Goal: Task Accomplishment & Management: Use online tool/utility

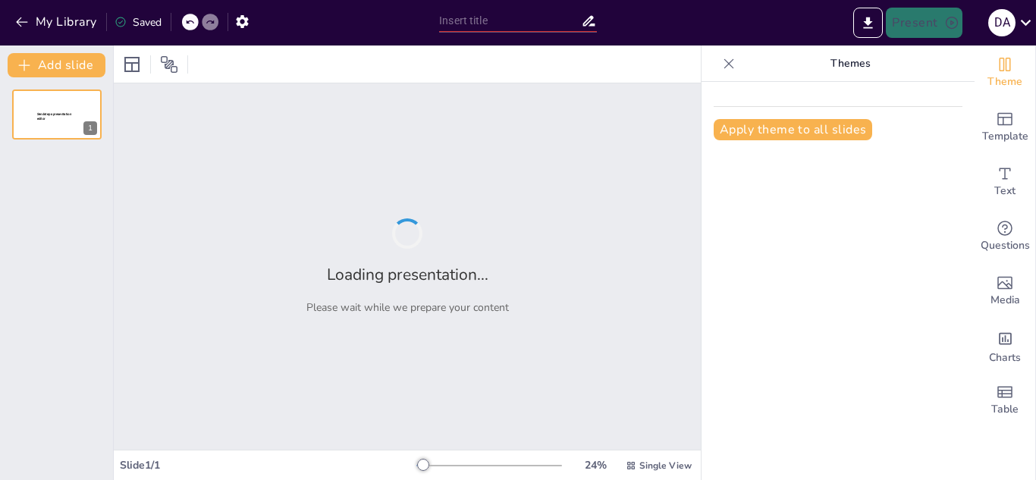
type input "Memahami Hakikat Mencintai [DEMOGRAPHIC_DATA] SWT: Khauf, Raja', dan Tawakal"
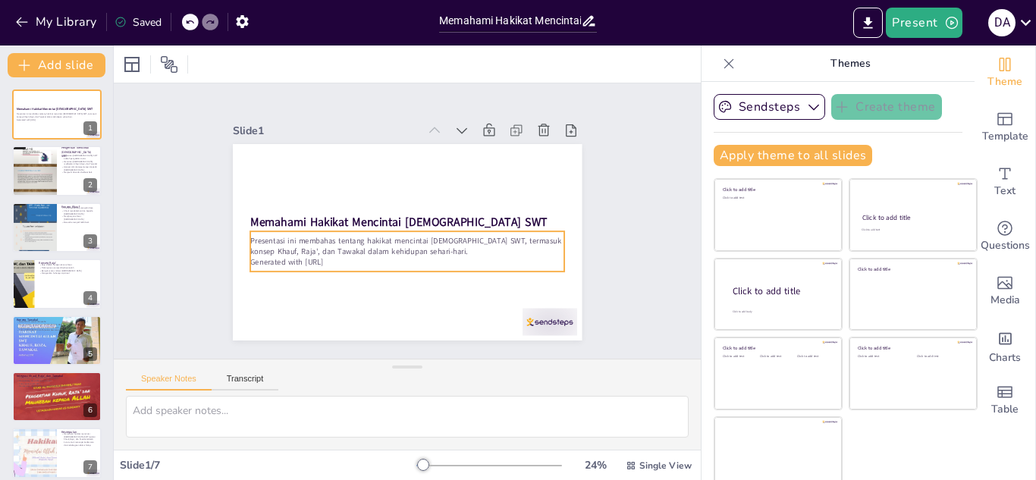
click at [334, 255] on p "Generated with [URL]" at bounding box center [383, 254] width 261 height 193
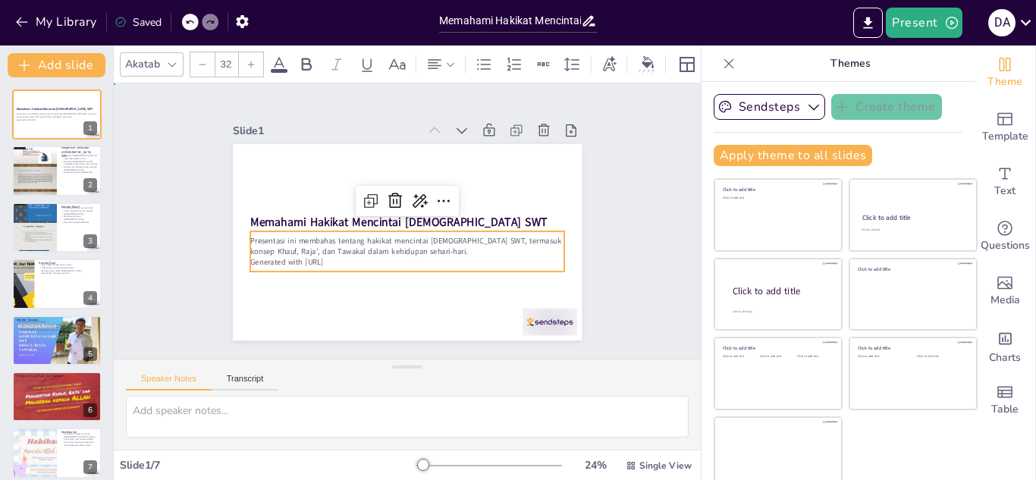
click at [649, 234] on div "Slide 1 Memahami Hakikat Mencintai [DEMOGRAPHIC_DATA] SWT Presentasi ini membah…" at bounding box center [407, 221] width 532 height 646
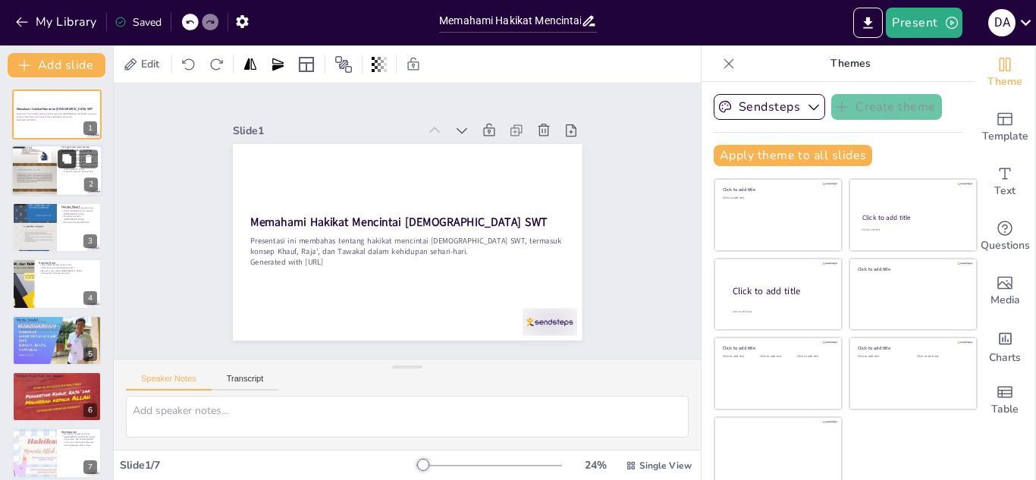
click at [68, 159] on icon at bounding box center [66, 159] width 9 height 9
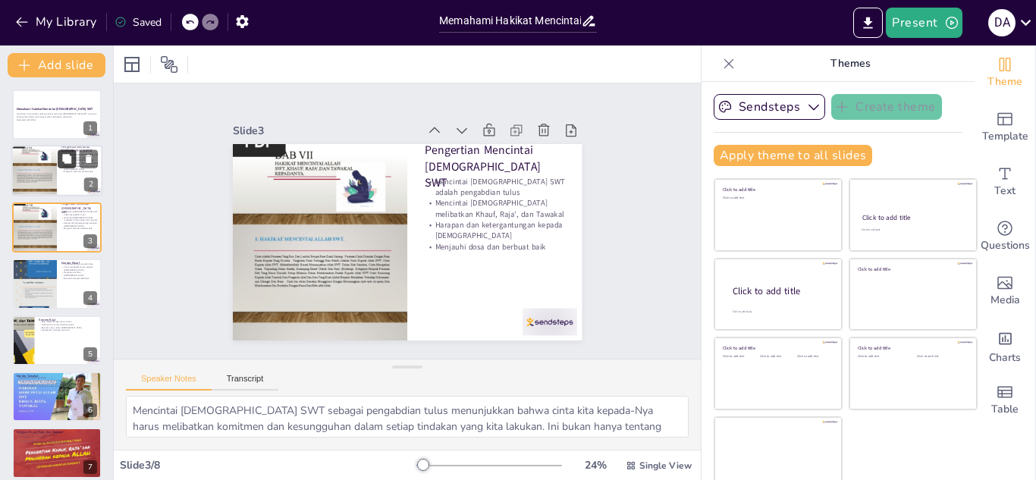
type textarea "Mencintai [DEMOGRAPHIC_DATA] SWT sebagai pengabdian tulus menunjukkan bahwa cin…"
click at [863, 30] on icon "Export to PowerPoint" at bounding box center [868, 23] width 16 height 16
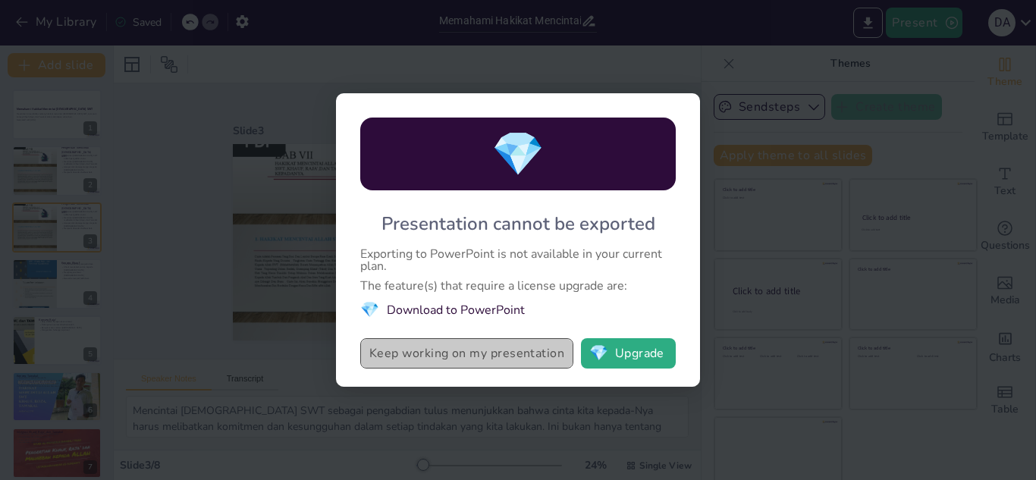
click at [509, 356] on button "Keep working on my presentation" at bounding box center [466, 353] width 213 height 30
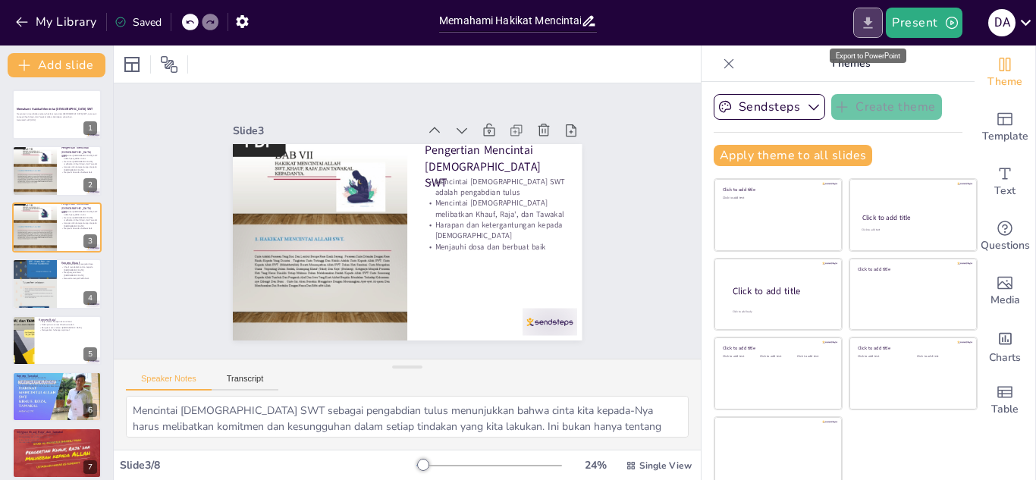
click at [865, 20] on icon "Export to PowerPoint" at bounding box center [868, 23] width 16 height 16
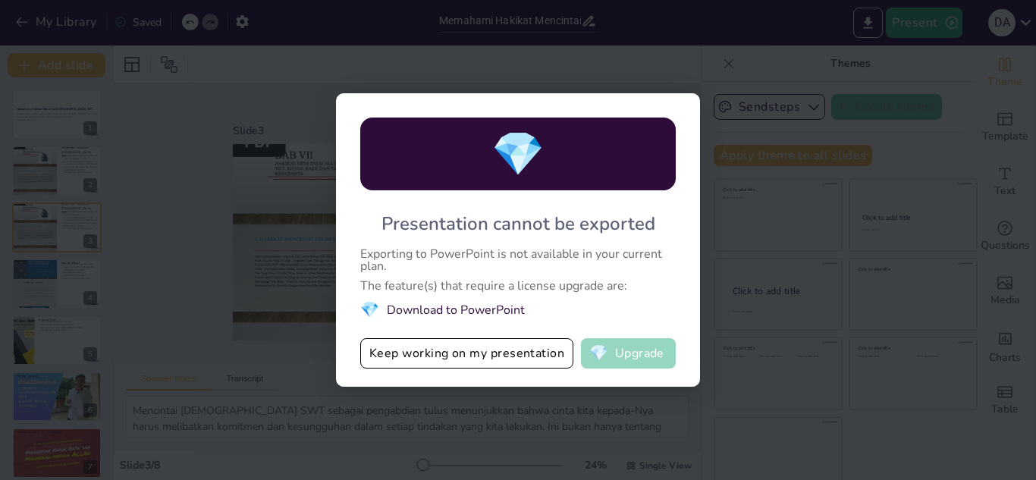
click at [656, 346] on button "💎 Upgrade" at bounding box center [628, 353] width 95 height 30
